Goal: Find specific page/section: Find specific page/section

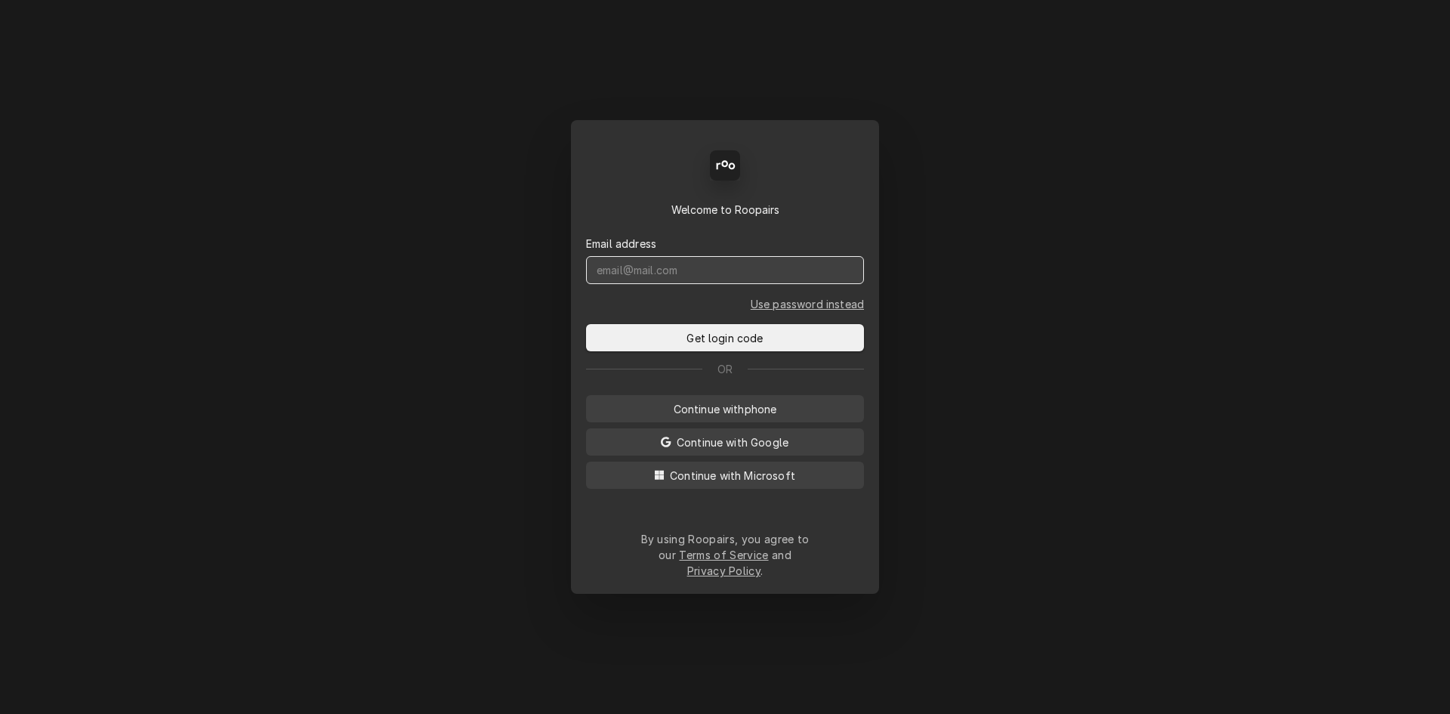
click at [683, 284] on input "Dynamic Content Wrapper" at bounding box center [725, 270] width 278 height 28
type input "[PERSON_NAME][EMAIL_ADDRESS][DOMAIN_NAME]"
click at [586, 324] on button "Get login code" at bounding box center [725, 337] width 278 height 27
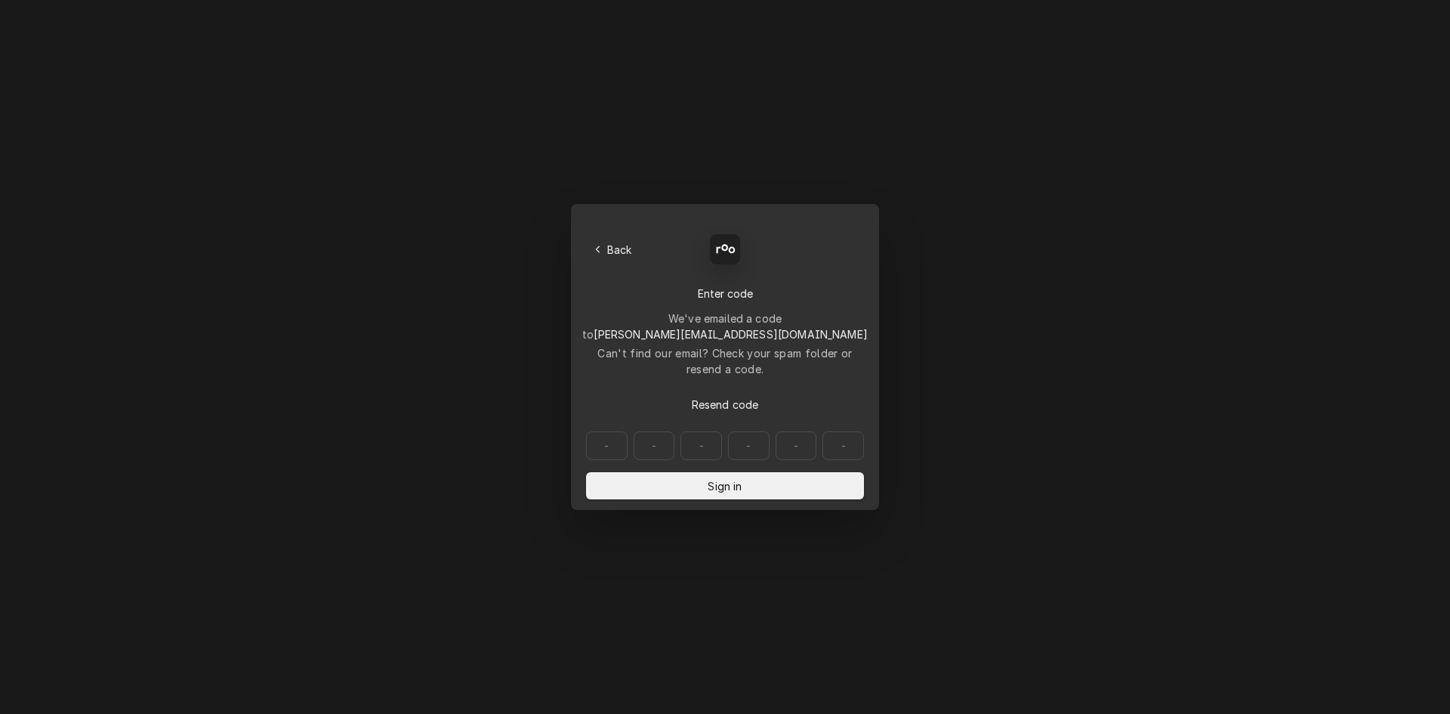
click at [153, 313] on div "Back Enter code Welcome to Roopairs We've emailed a code to chad@sodelventures.…" at bounding box center [725, 357] width 1450 height 714
click at [599, 431] on input "Dynamic Content Wrapper" at bounding box center [725, 445] width 278 height 29
type input "305339"
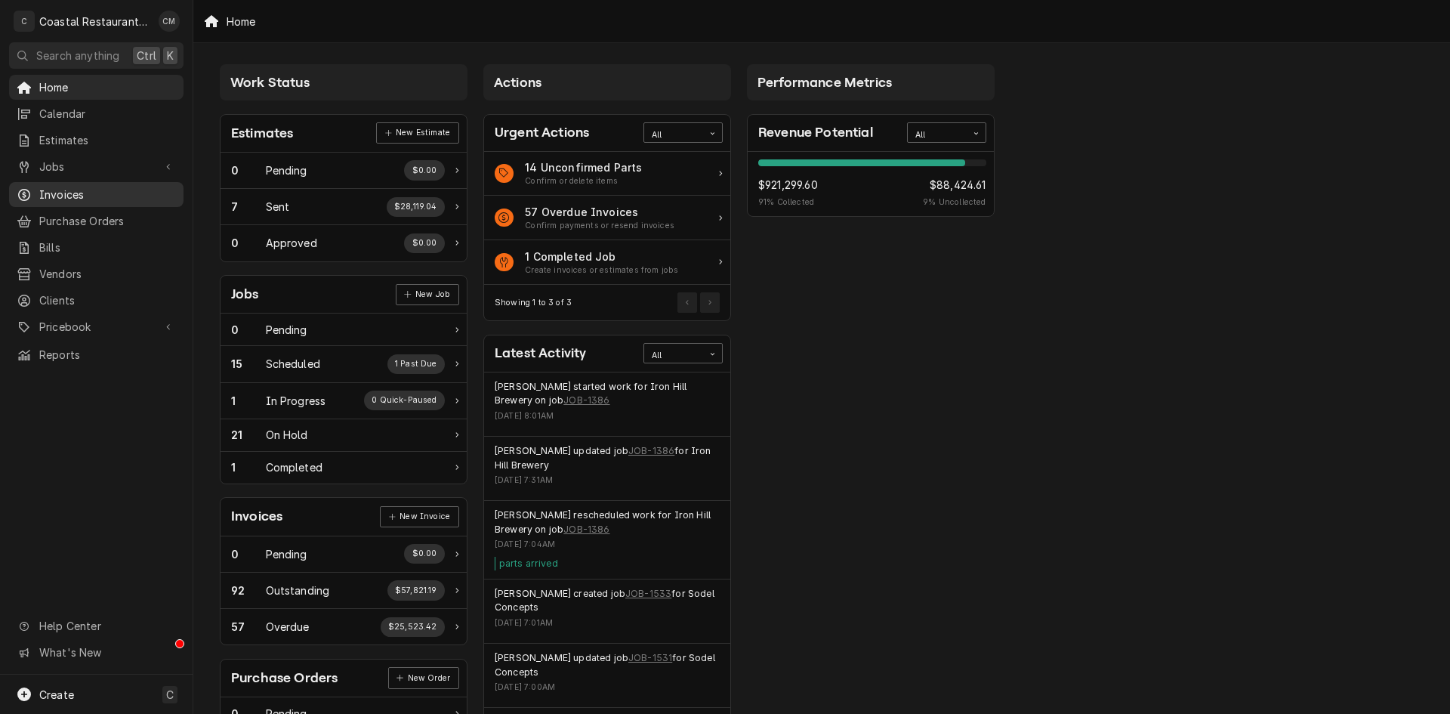
click at [65, 187] on span "Invoices" at bounding box center [107, 195] width 137 height 16
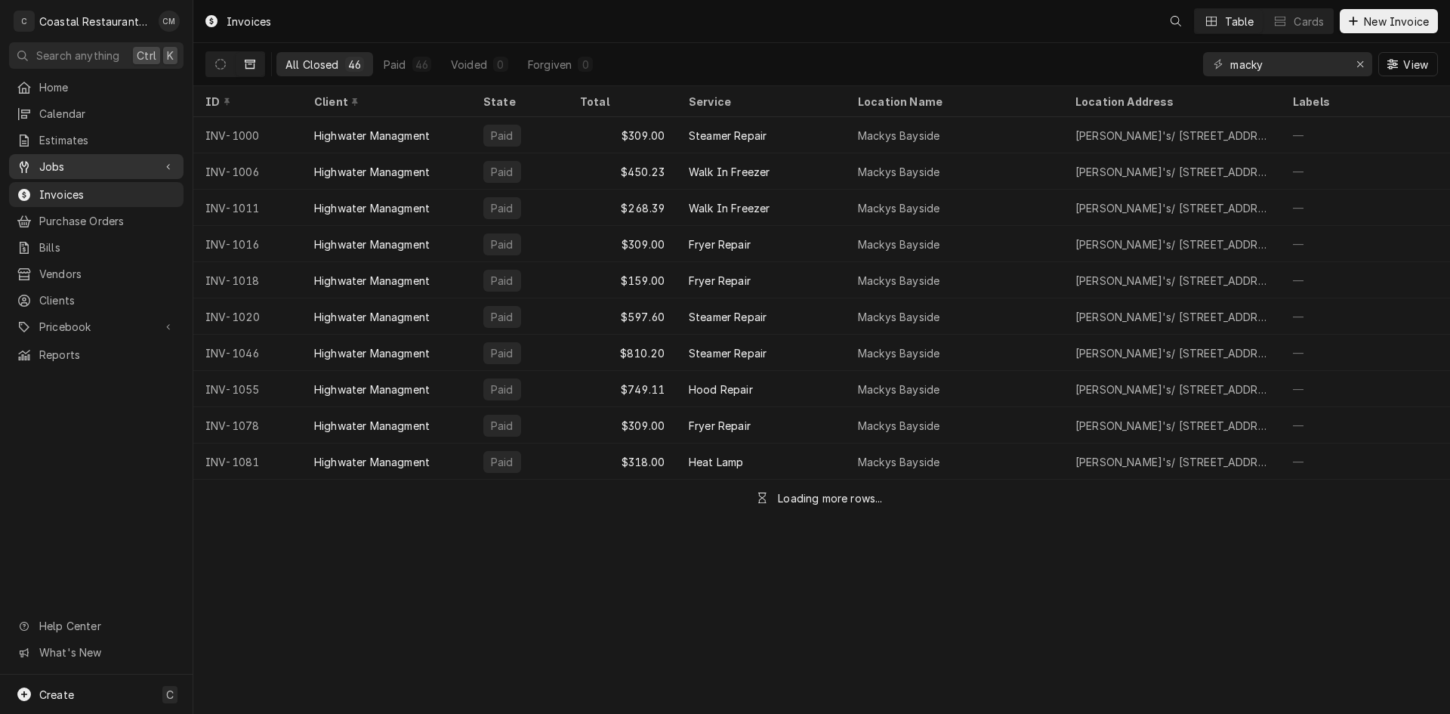
click at [63, 159] on span "Jobs" at bounding box center [96, 167] width 114 height 16
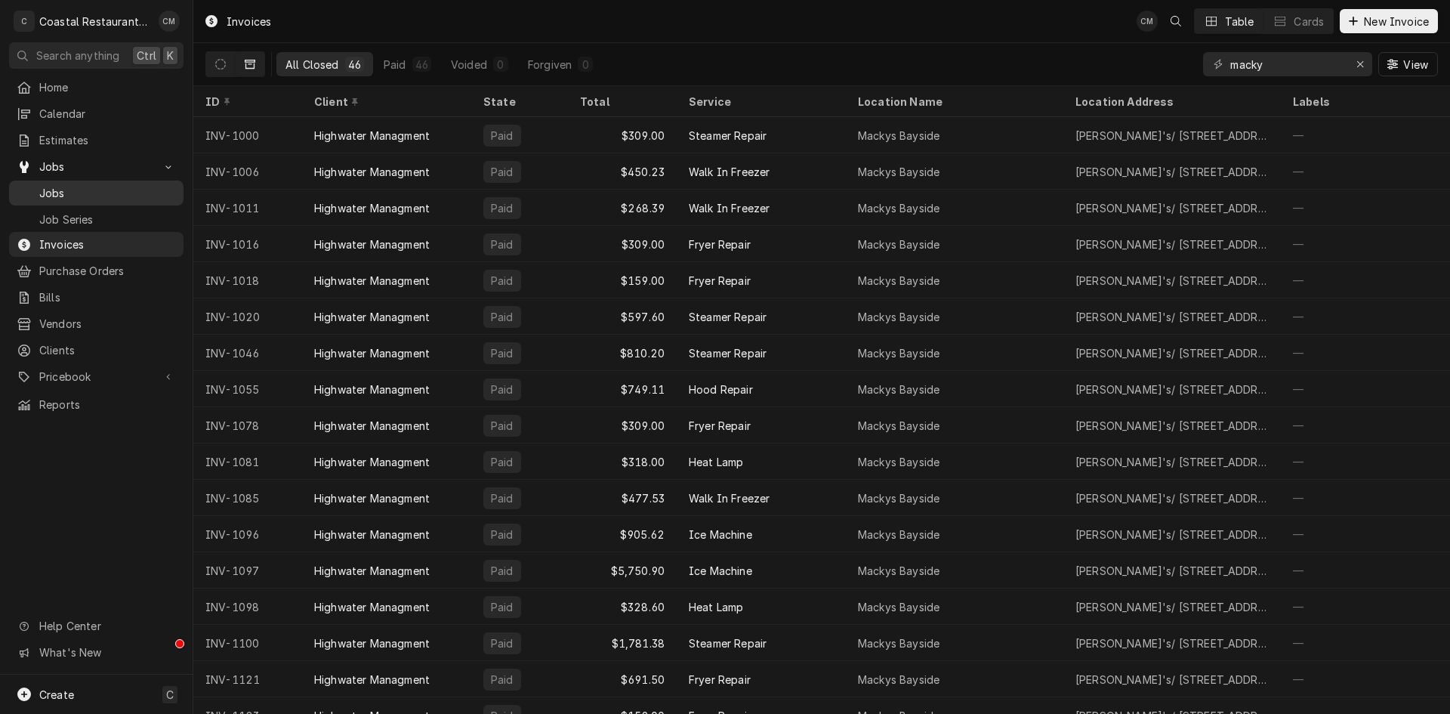
click at [79, 192] on span "Jobs" at bounding box center [107, 193] width 137 height 16
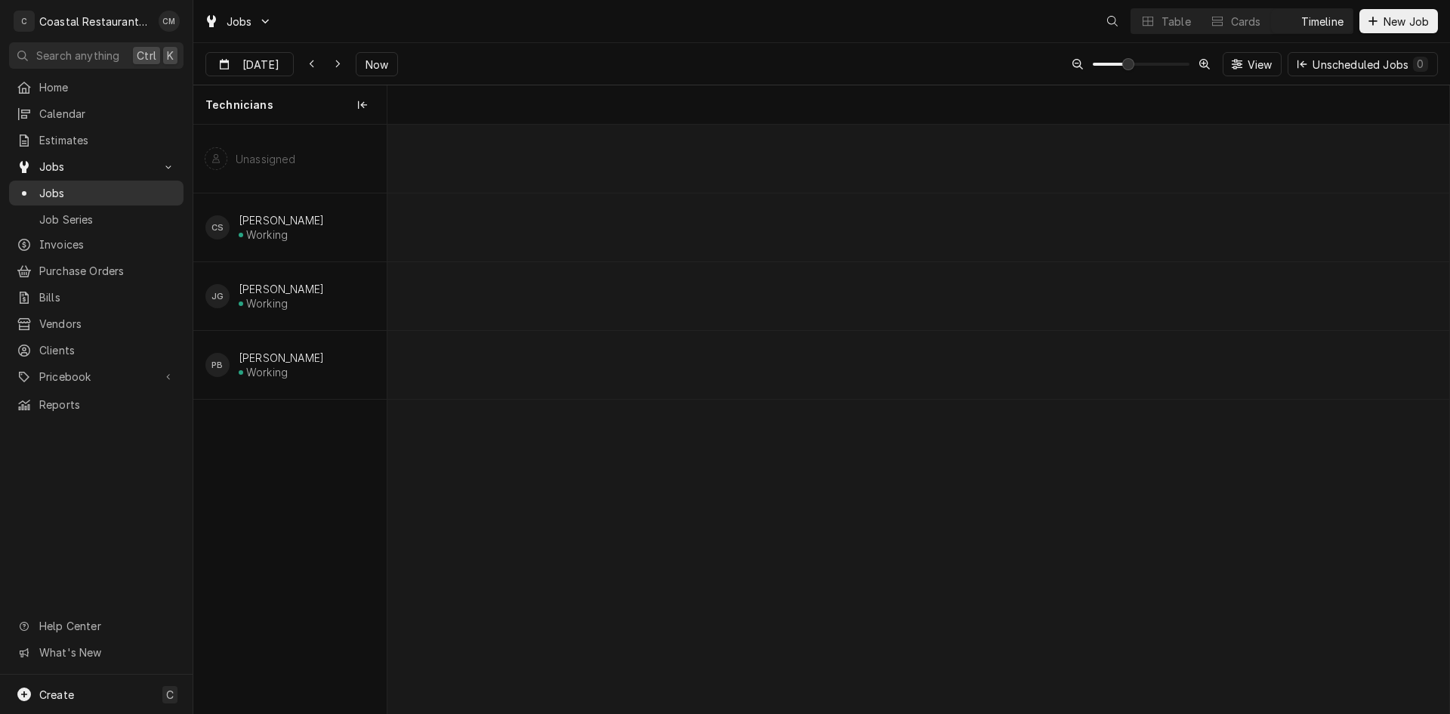
scroll to position [0, 21046]
click at [364, 55] on button "Now" at bounding box center [377, 64] width 42 height 24
type input "[DATE]"
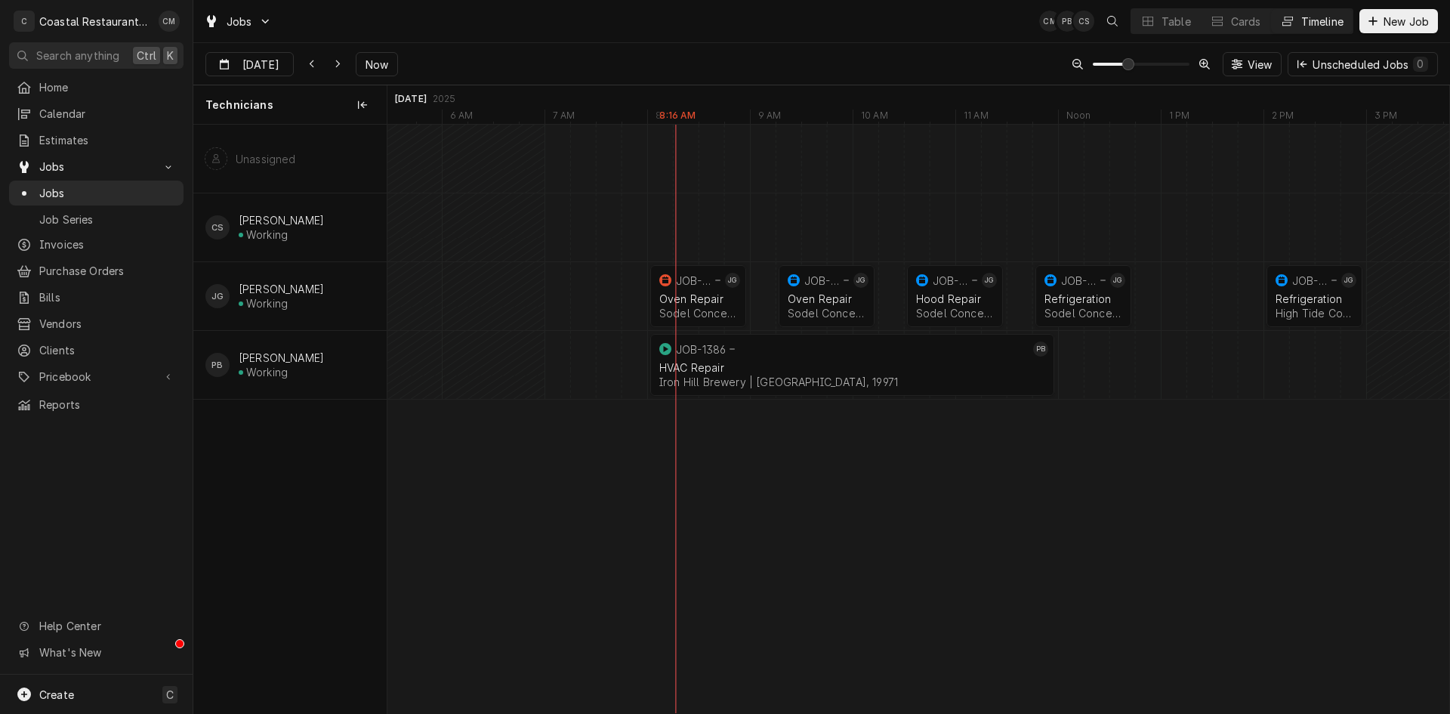
scroll to position [0, 28321]
